Goal: Task Accomplishment & Management: Use online tool/utility

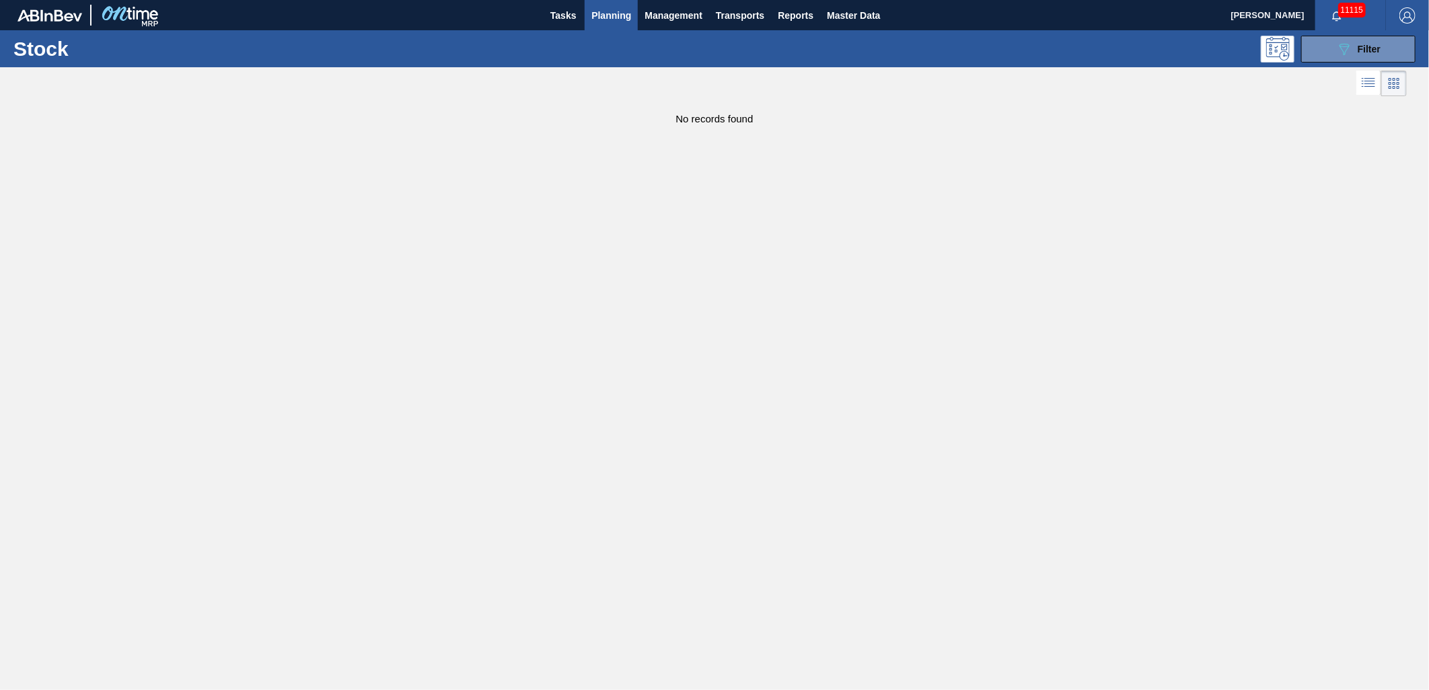
click at [609, 19] on span "Planning" at bounding box center [611, 15] width 40 height 16
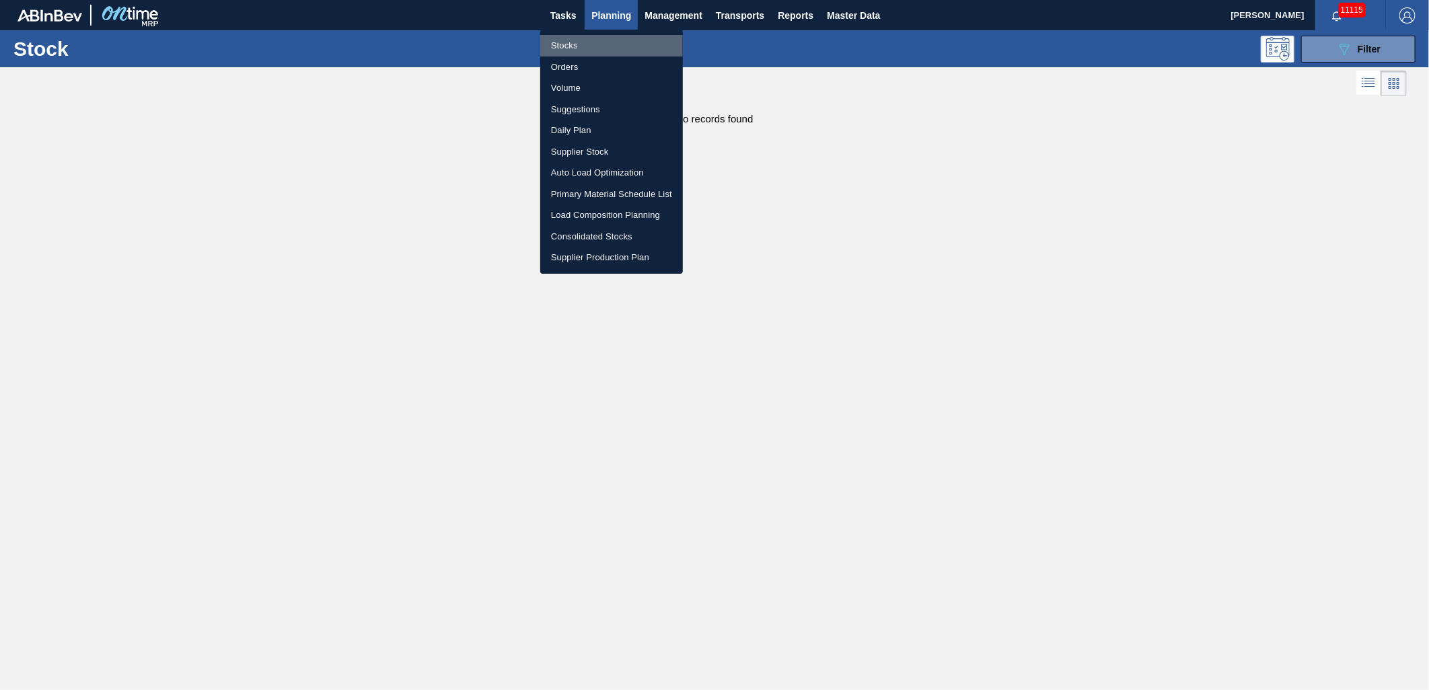
click at [579, 44] on li "Stocks" at bounding box center [611, 46] width 143 height 22
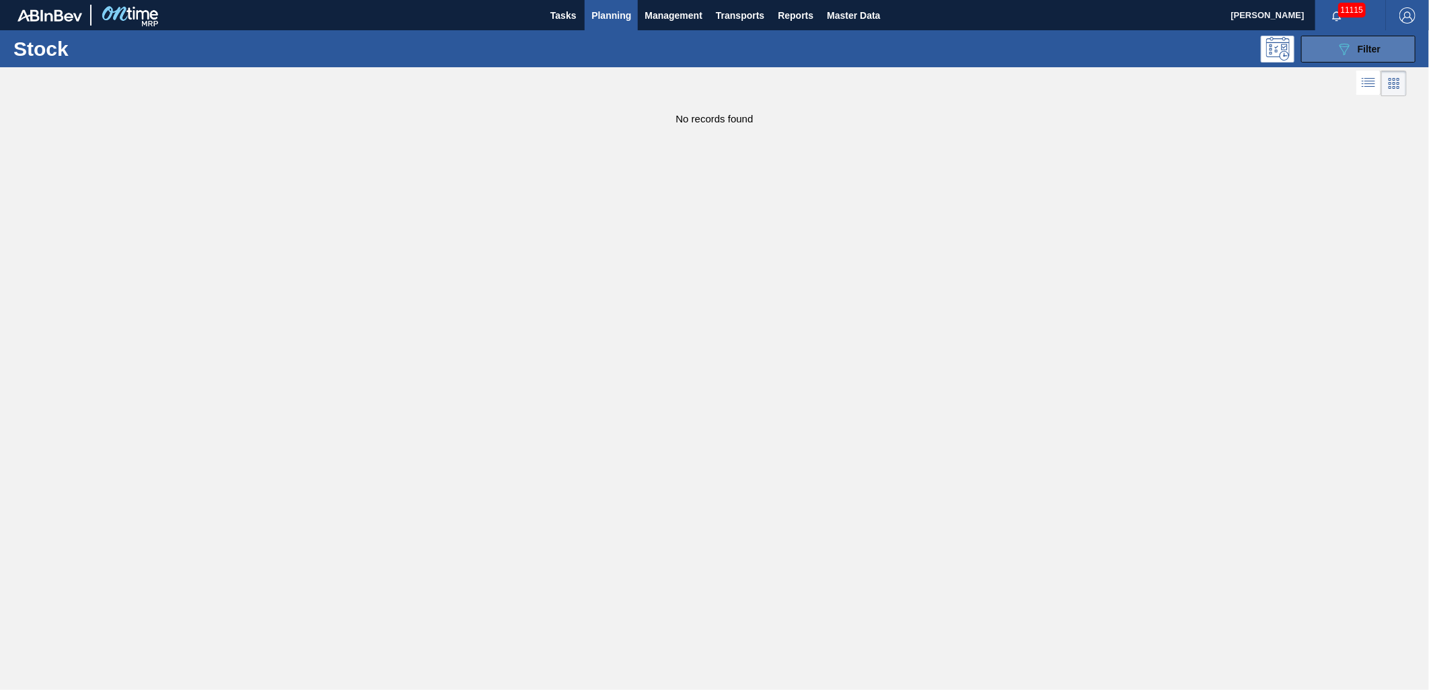
click at [1320, 52] on button "089F7B8B-B2A5-4AFE-B5C0-19BA573D28AC Filter" at bounding box center [1358, 49] width 114 height 27
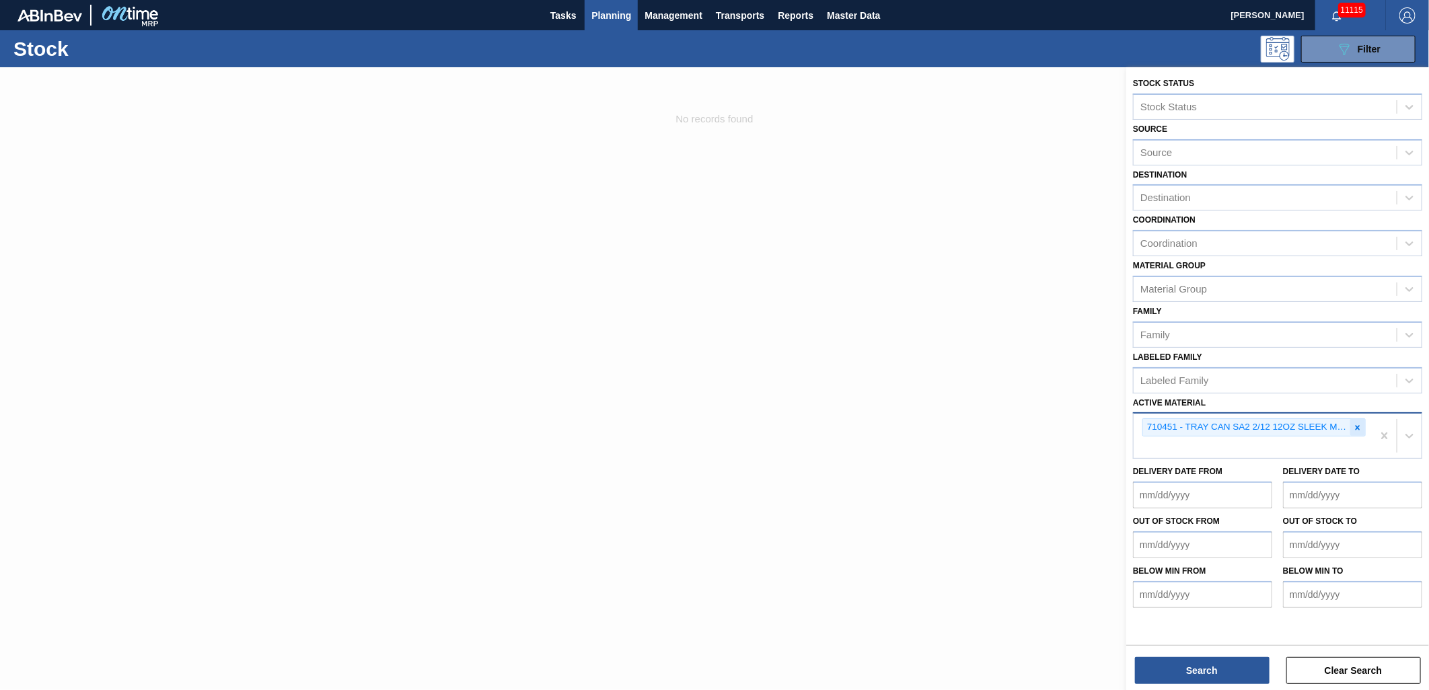
click at [1360, 426] on icon at bounding box center [1357, 427] width 9 height 9
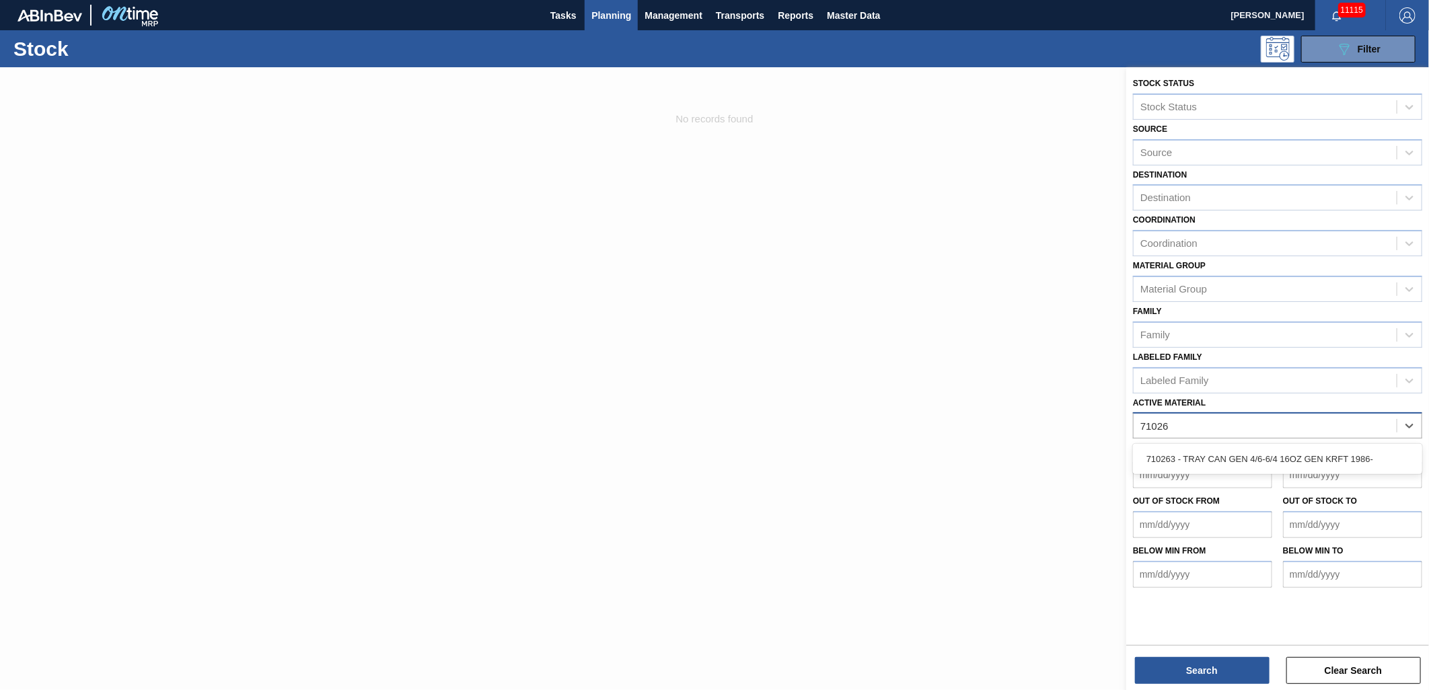
type Material "710263"
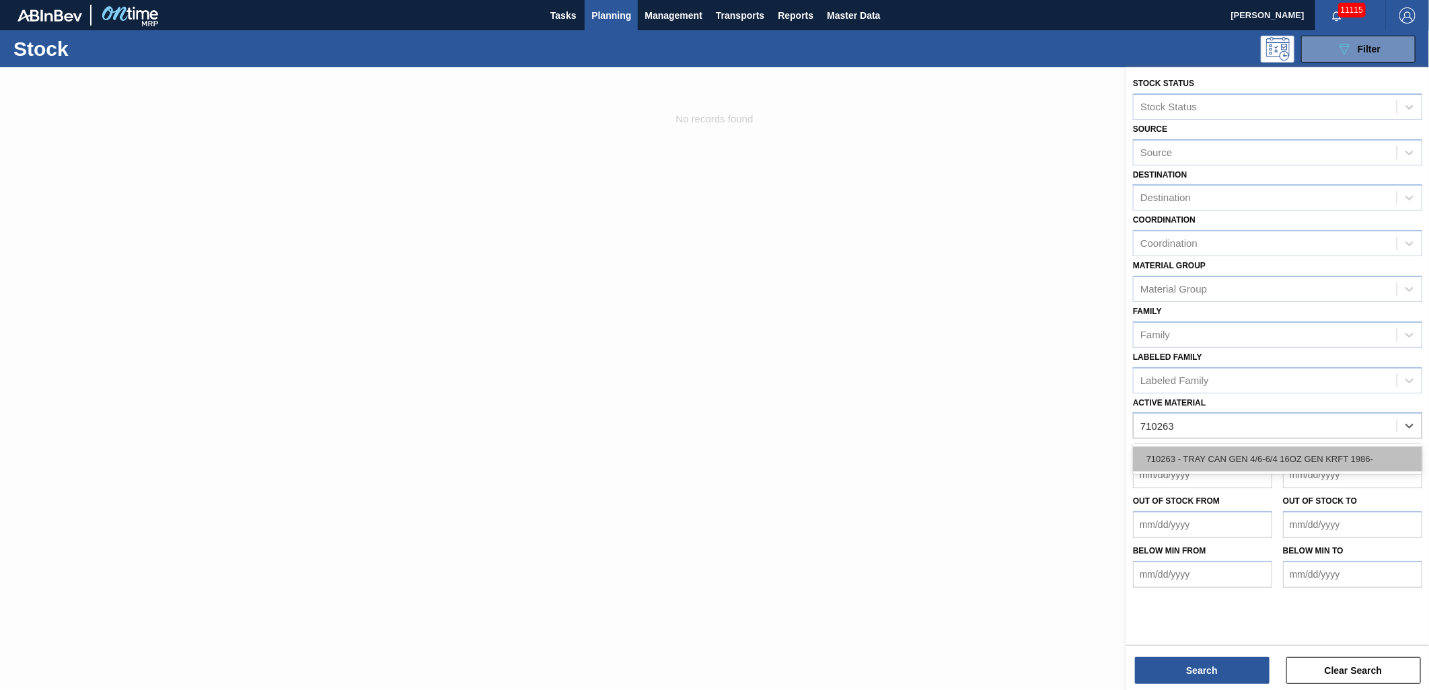
click at [1258, 455] on div "710263 - TRAY CAN GEN 4/6-6/4 16OZ GEN KRFT 1986-" at bounding box center [1277, 459] width 289 height 25
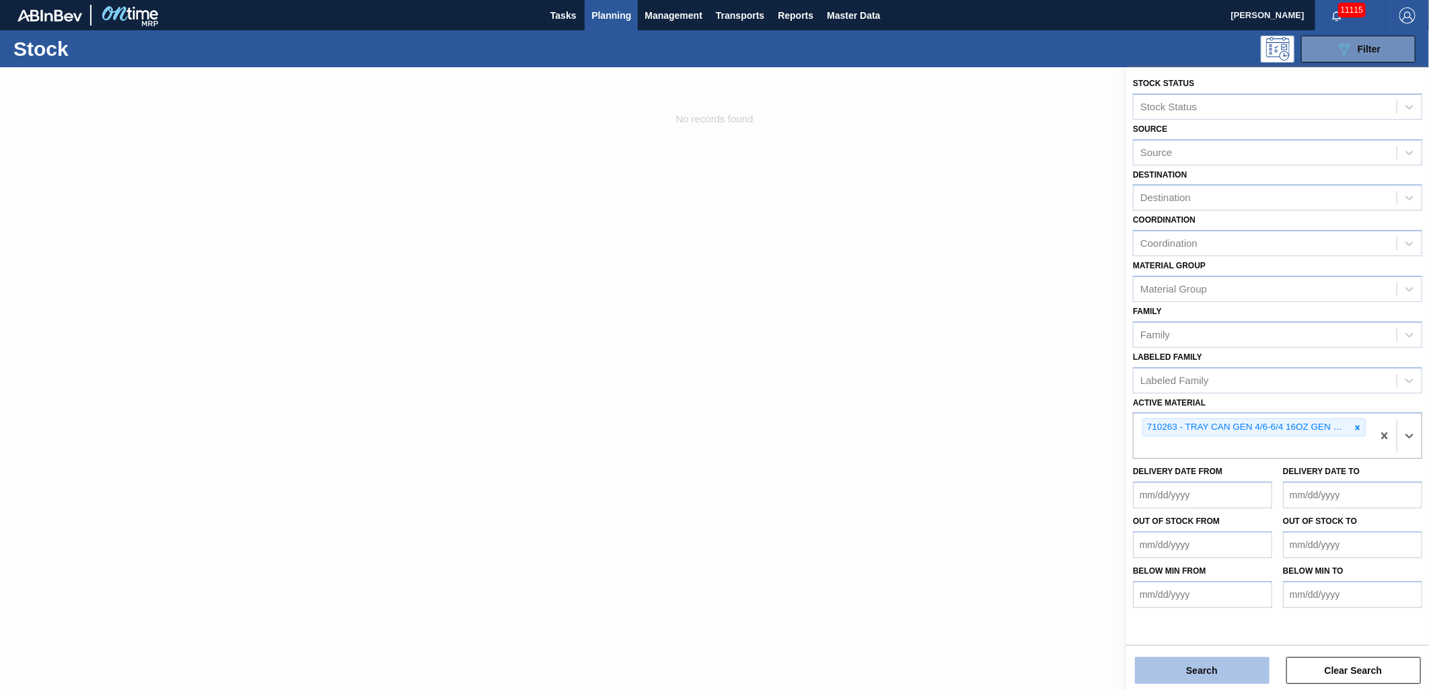
click at [1212, 667] on button "Search" at bounding box center [1202, 670] width 135 height 27
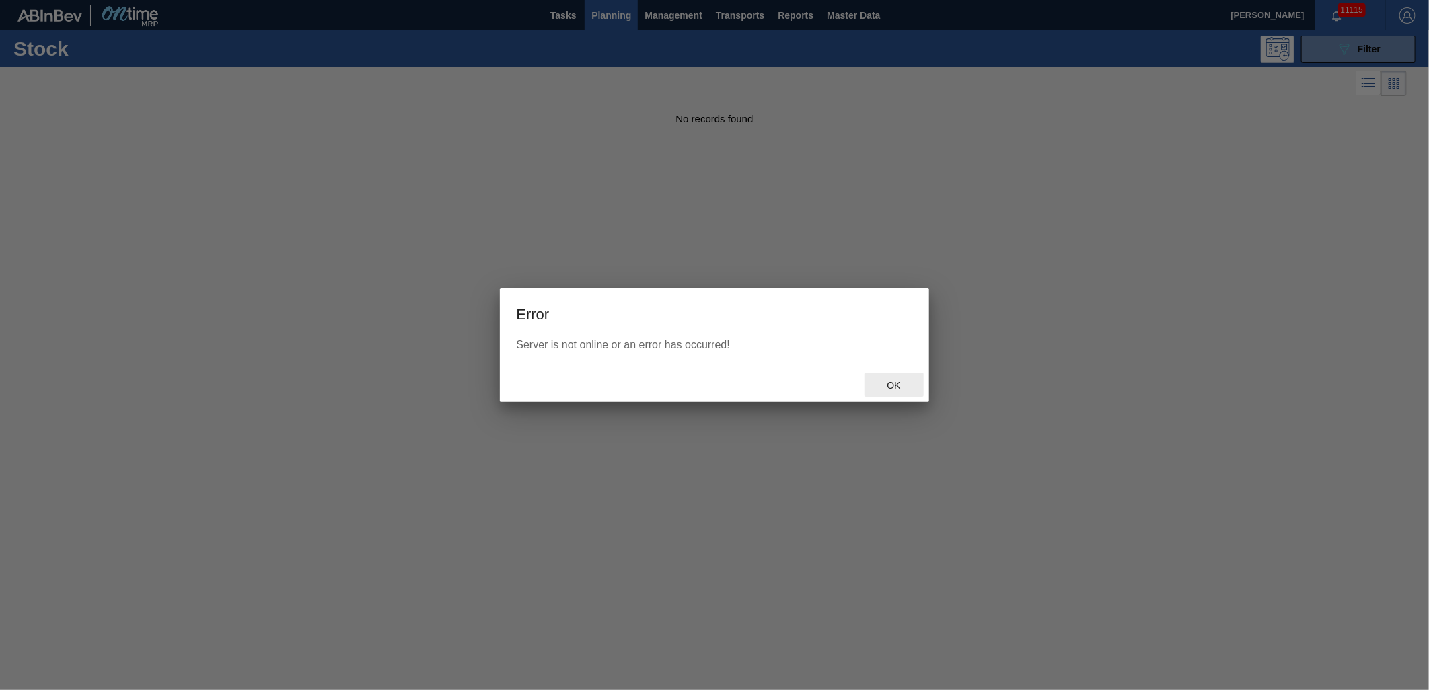
drag, startPoint x: 916, startPoint y: 388, endPoint x: 900, endPoint y: 388, distance: 15.5
click at [912, 388] on div "Ok" at bounding box center [894, 385] width 59 height 25
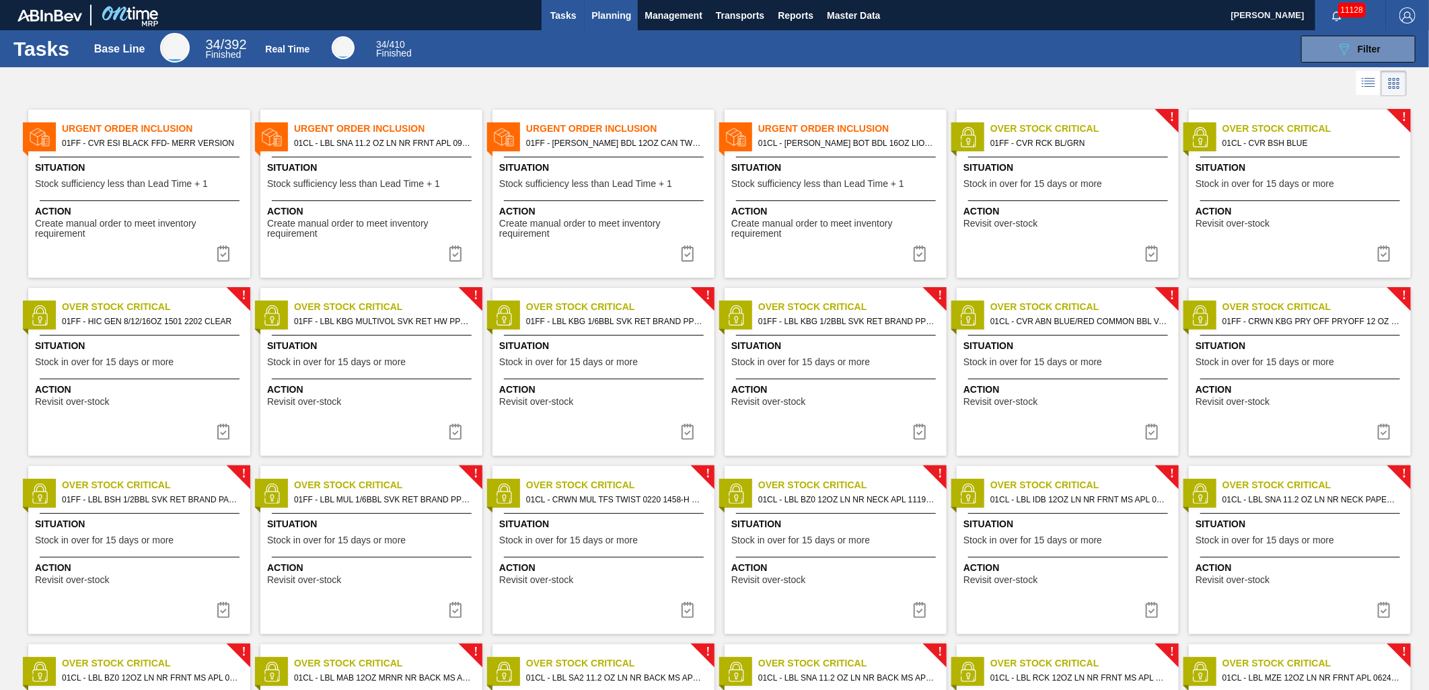
click at [623, 26] on button "Planning" at bounding box center [611, 15] width 53 height 30
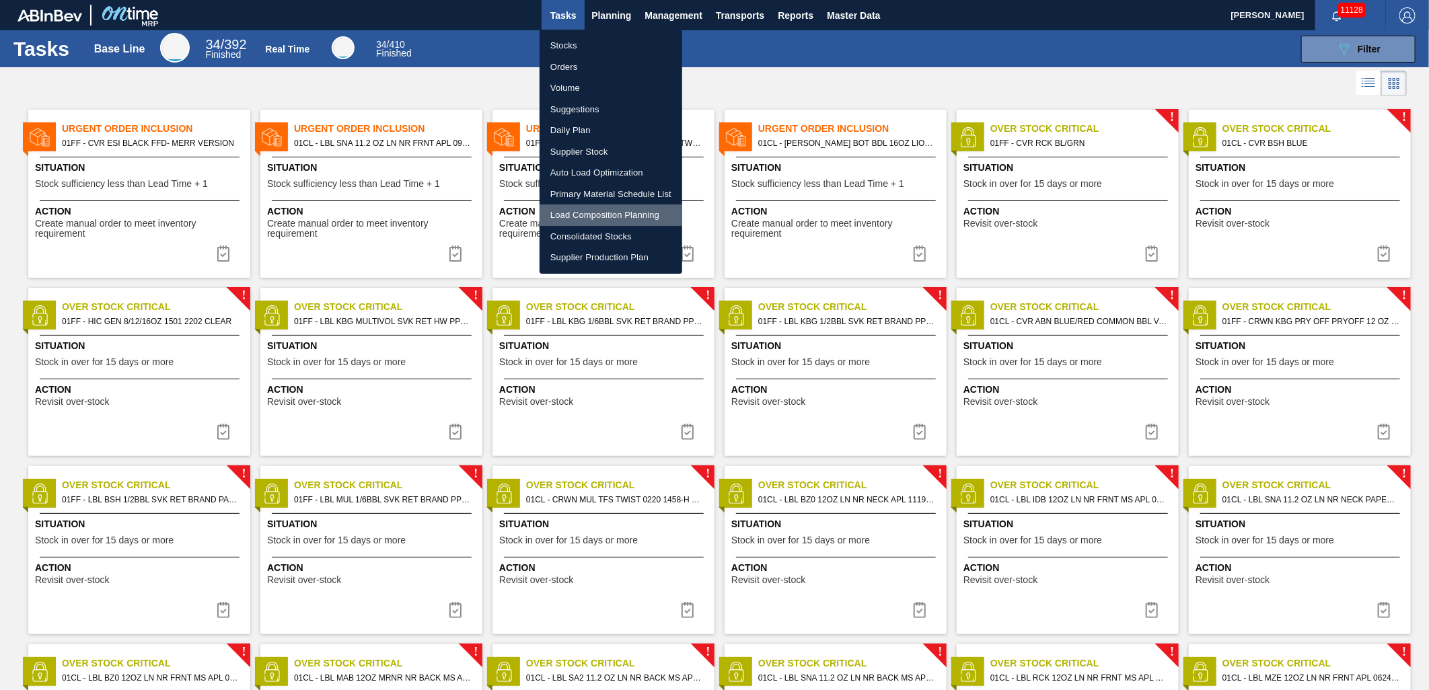
click at [595, 211] on li "Load Composition Planning" at bounding box center [611, 216] width 143 height 22
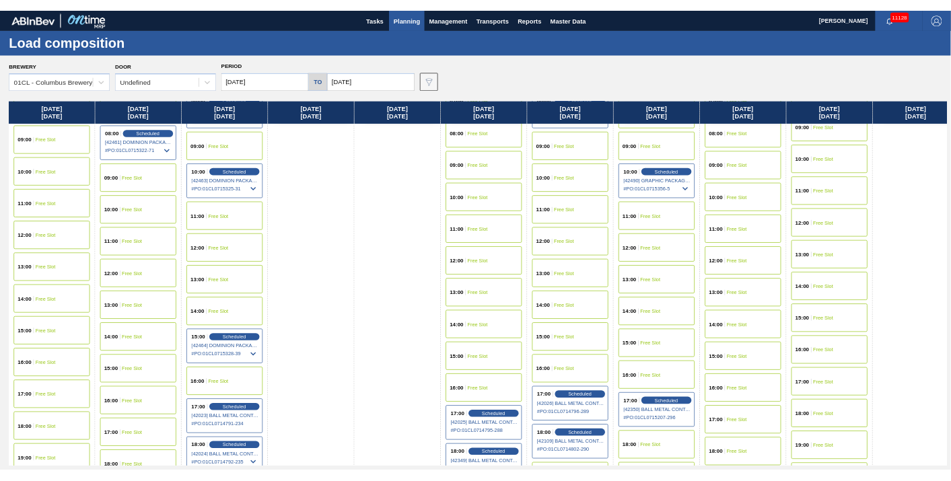
scroll to position [727, 0]
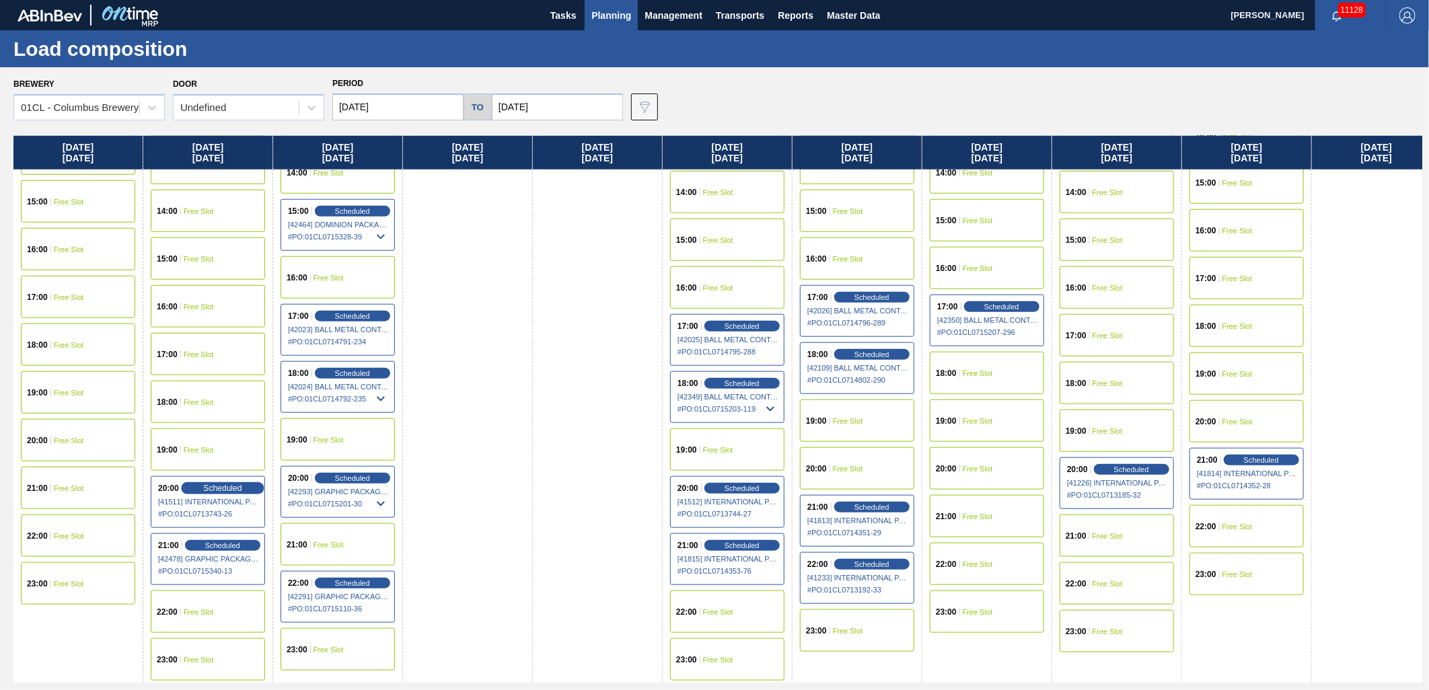
click at [224, 489] on span "Scheduled" at bounding box center [222, 488] width 38 height 9
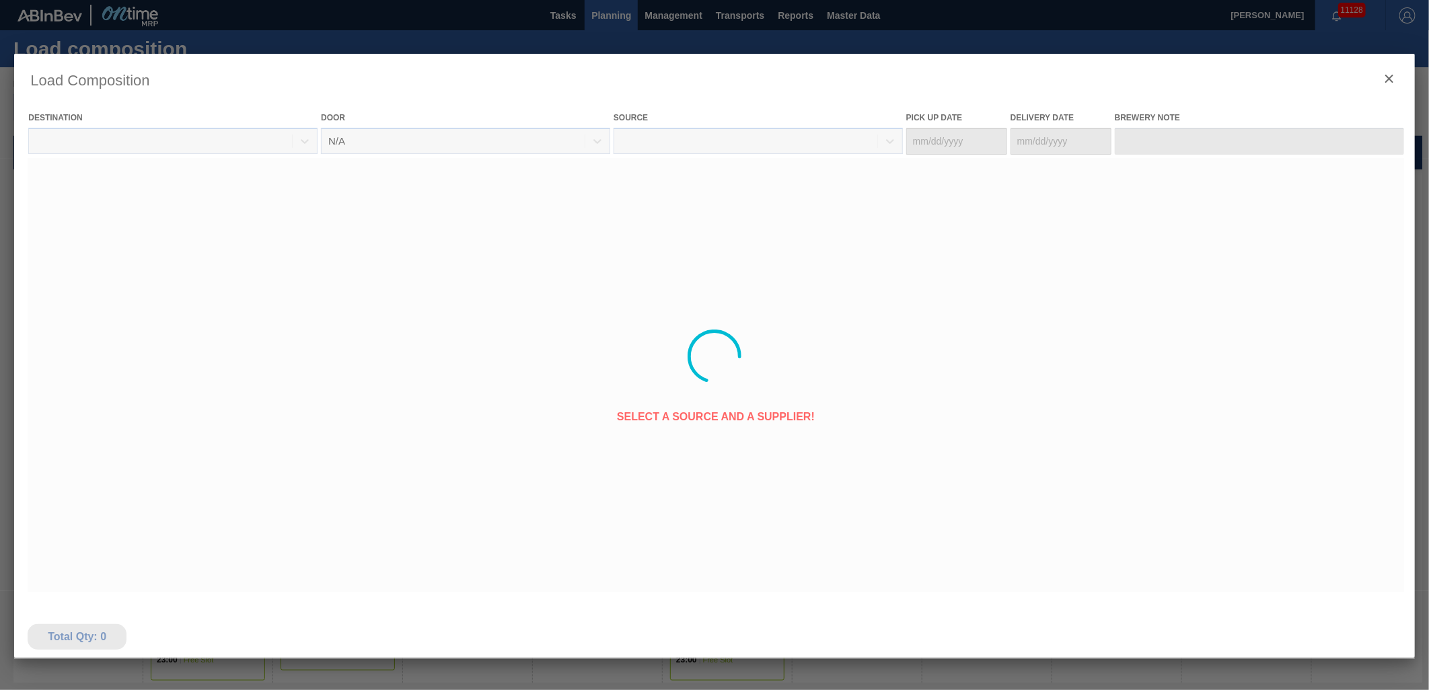
type Date "[DATE]"
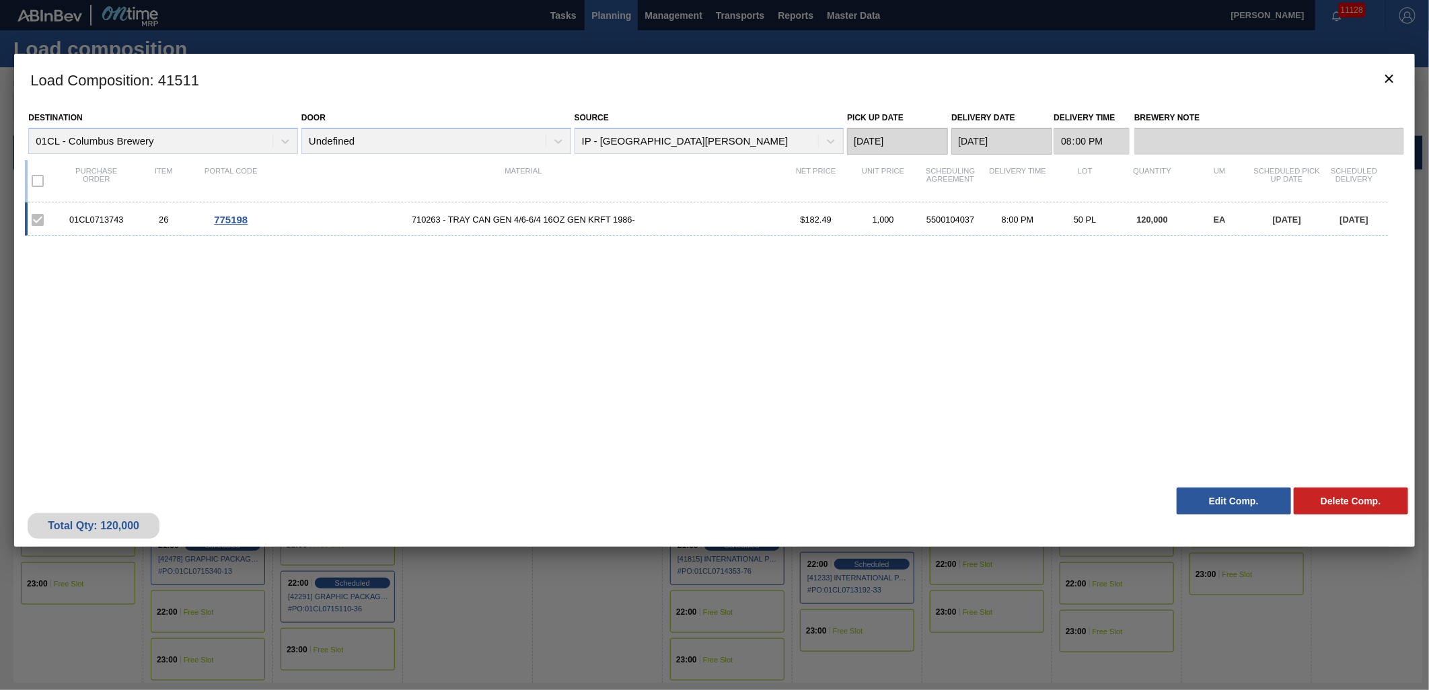
click at [1219, 503] on button "Edit Comp." at bounding box center [1234, 501] width 114 height 27
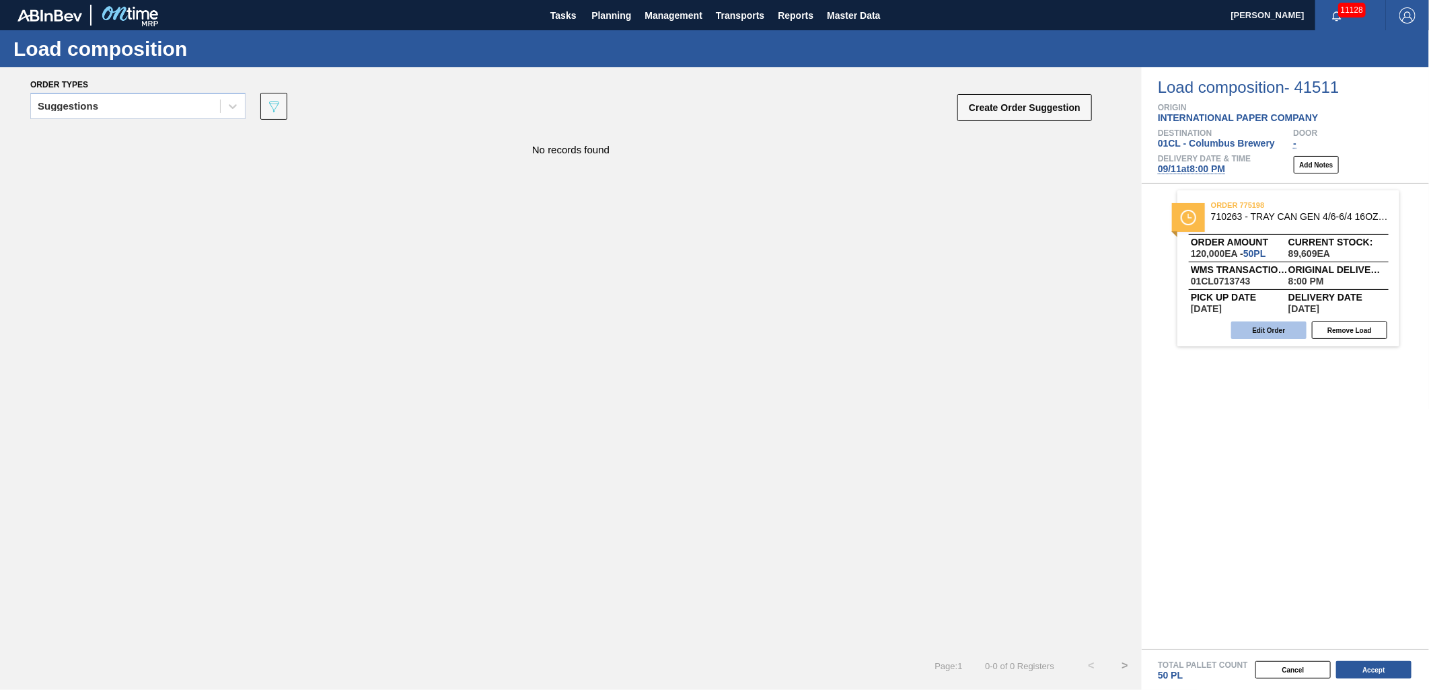
click at [1267, 332] on button "Edit Order" at bounding box center [1268, 330] width 75 height 17
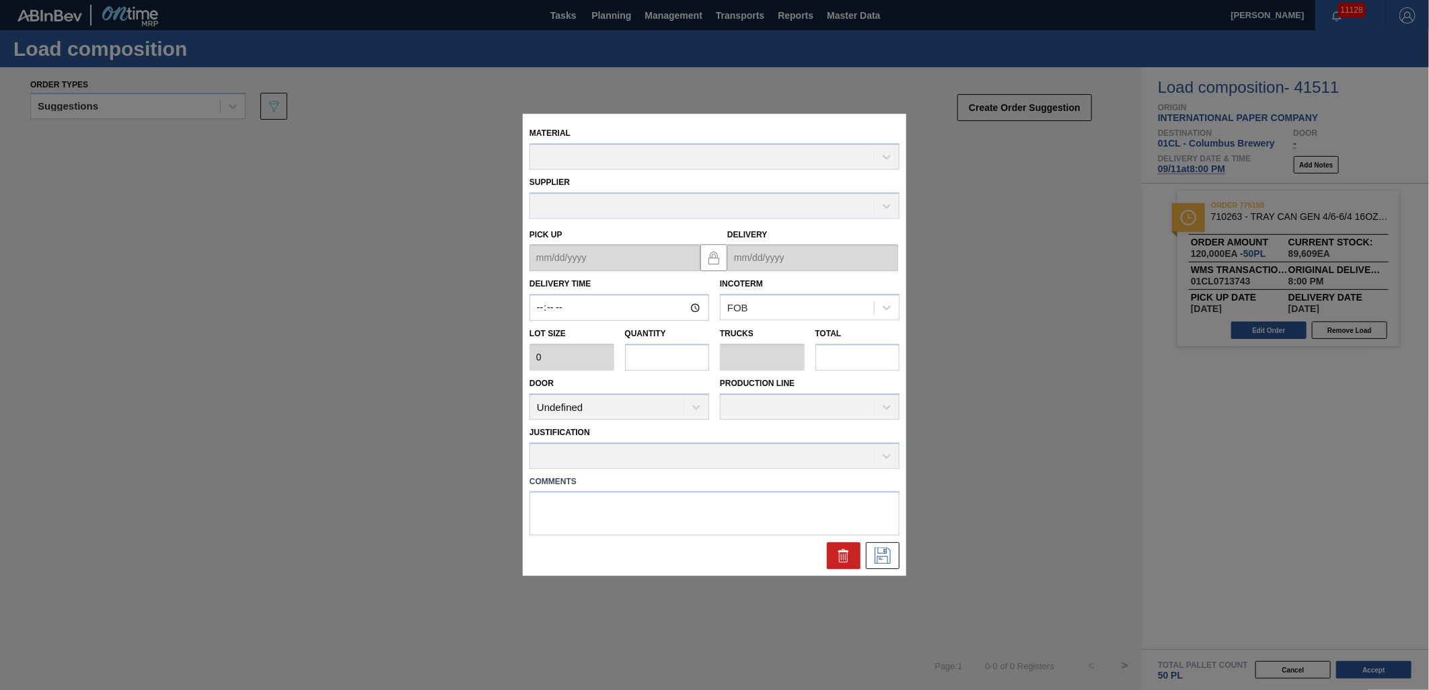
type input "20:00:00"
type input "2,400"
type input "50"
type input "1"
type input "120,000"
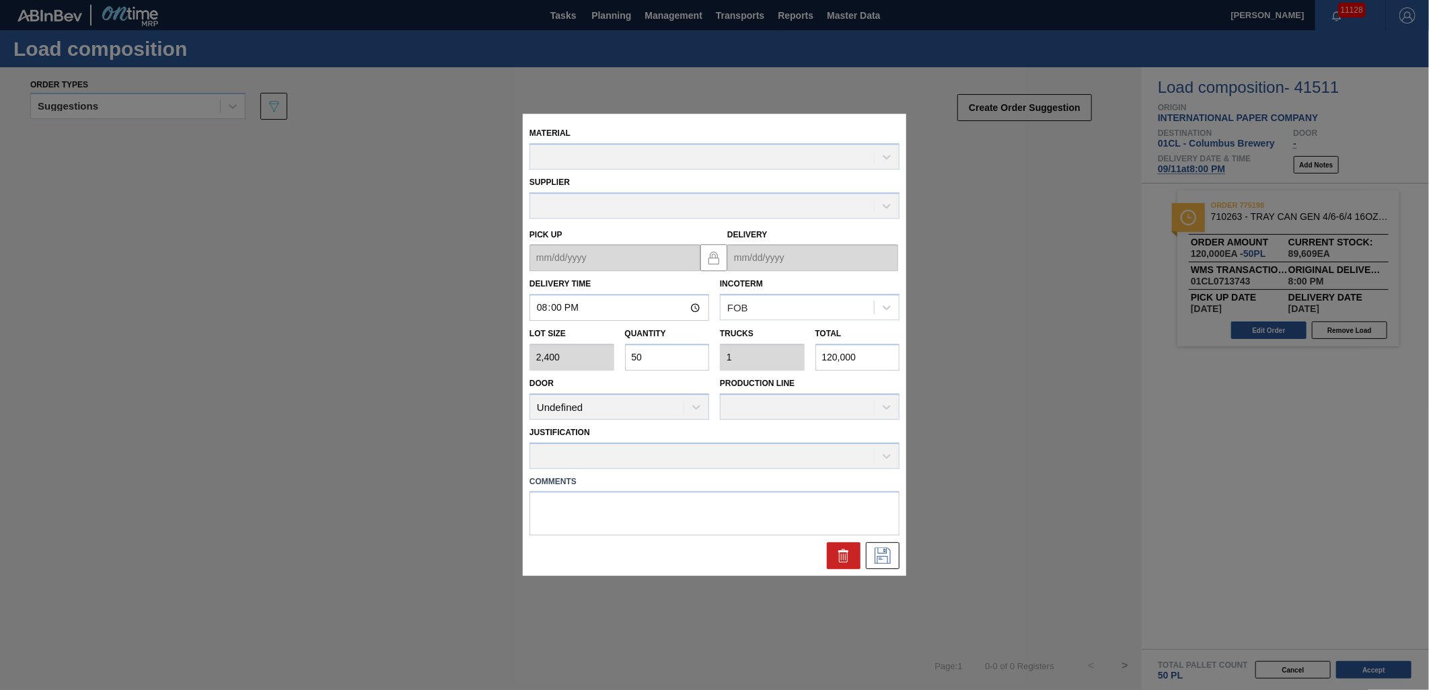
type up "[DATE]"
type input "[DATE]"
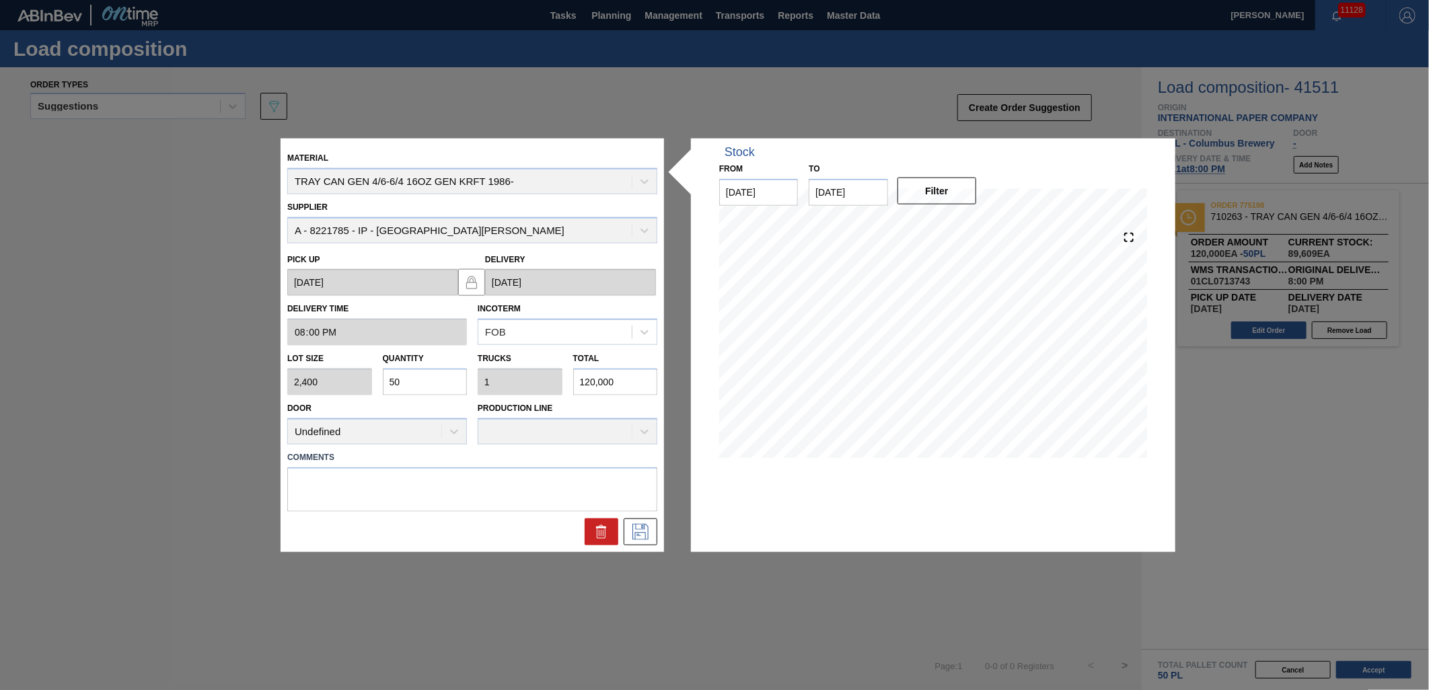
click at [441, 386] on input "50" at bounding box center [425, 382] width 85 height 27
type input "5"
type input "0.1"
type input "12,000"
type input "0"
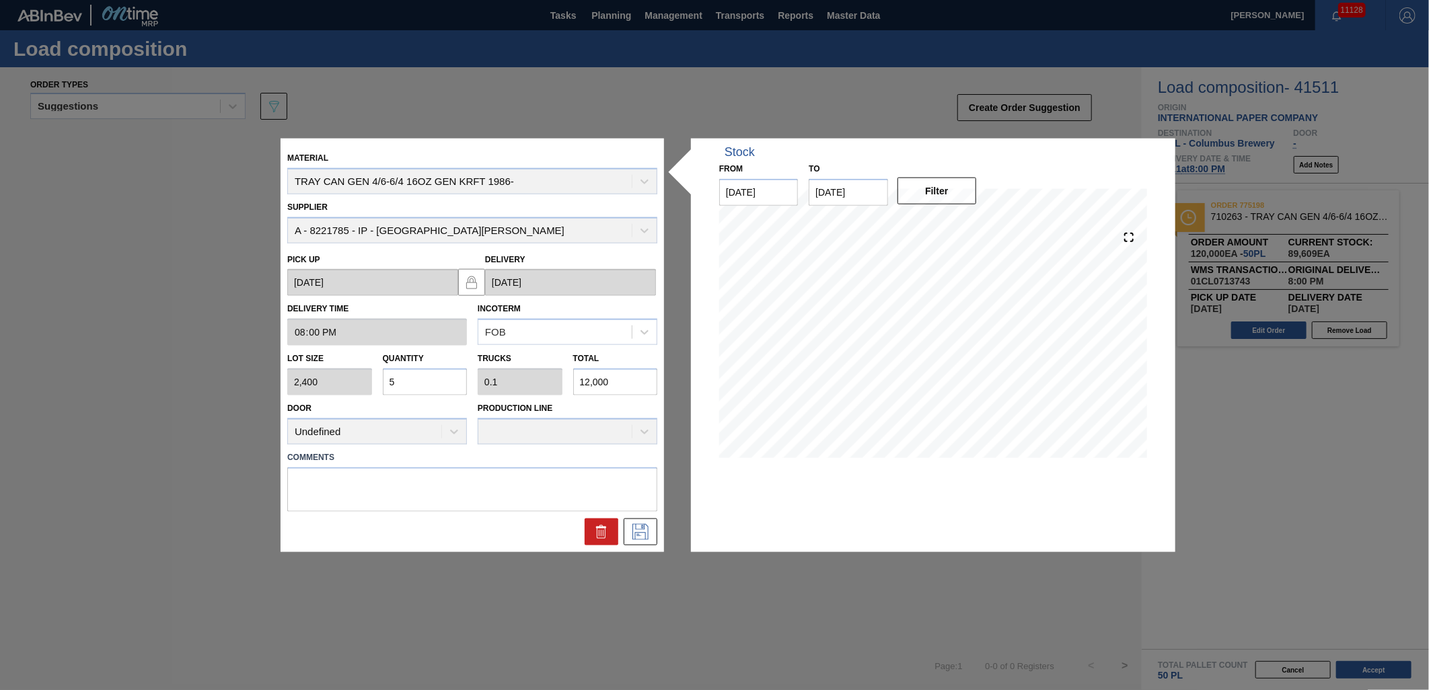
type input "0"
type input "4"
type input "0.08"
type input "9,600"
type input "40"
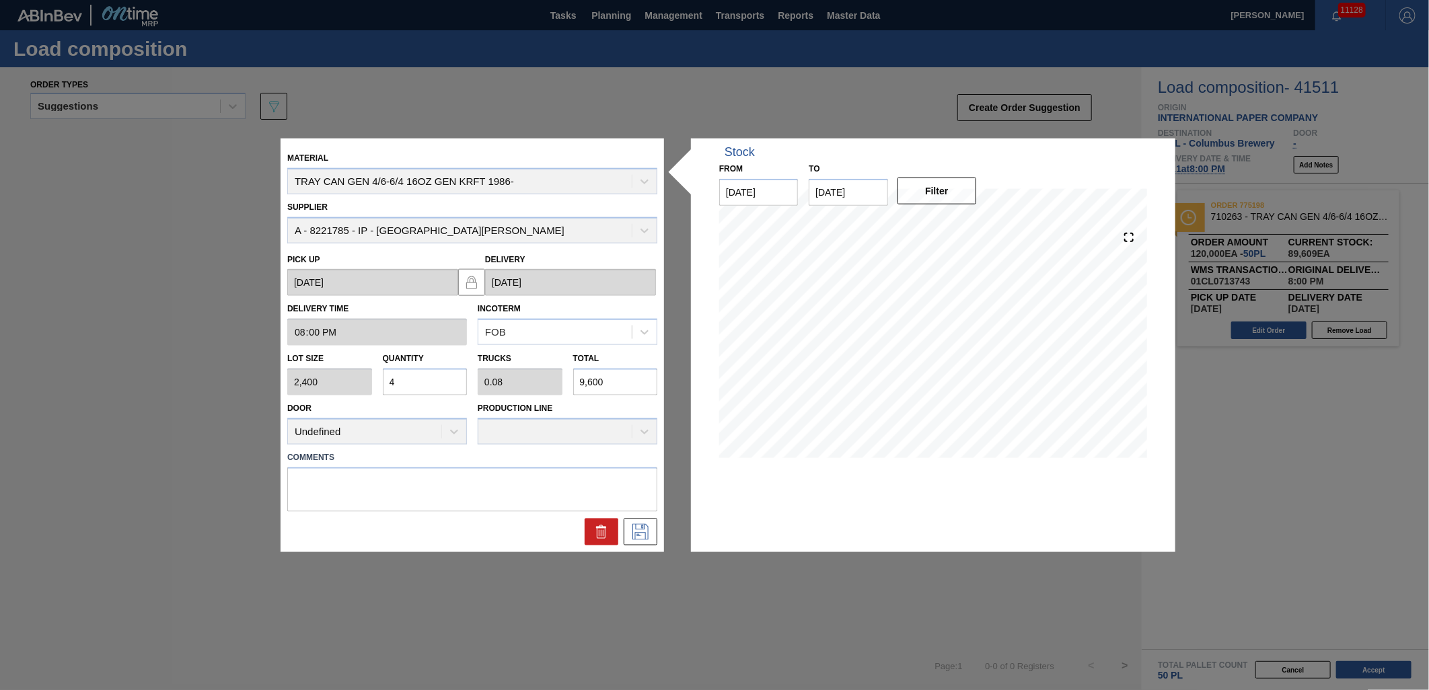
type input "0.8"
type input "96,000"
type input "40"
click at [630, 527] on icon at bounding box center [641, 531] width 22 height 16
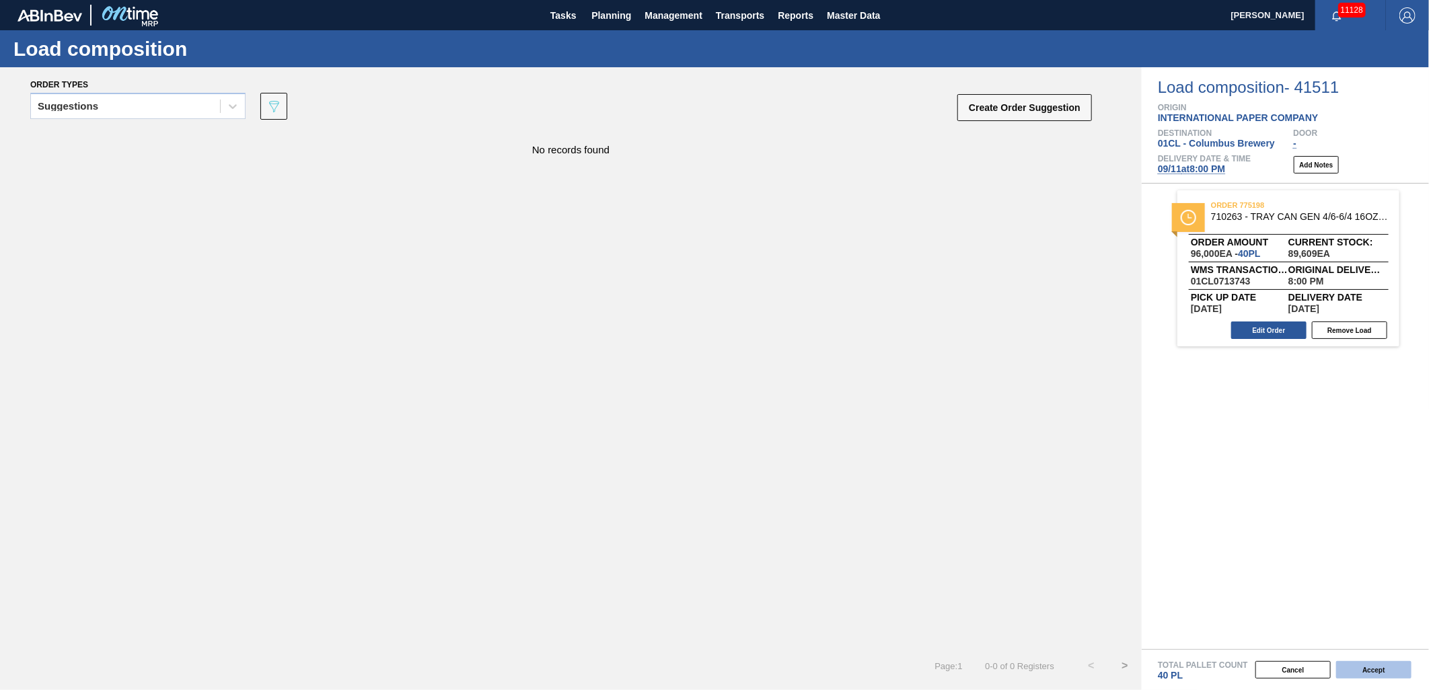
click at [1350, 667] on button "Accept" at bounding box center [1373, 669] width 75 height 17
